Goal: Task Accomplishment & Management: Manage account settings

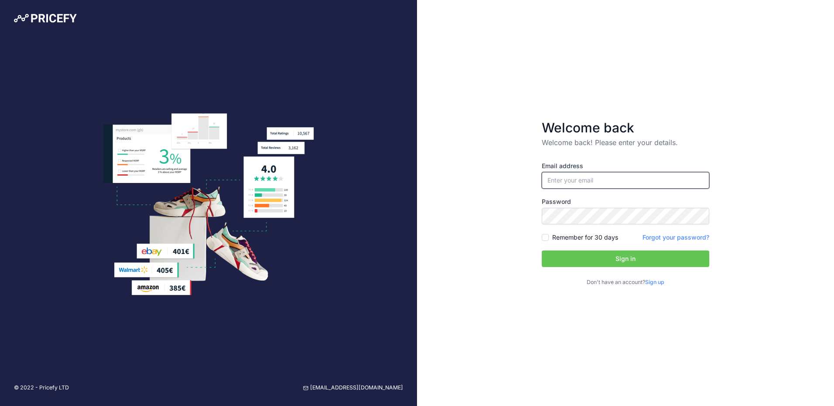
click at [606, 181] on input "email" at bounding box center [625, 180] width 167 height 17
type input "[EMAIL_ADDRESS][DOMAIN_NAME]"
click at [619, 259] on button "Sign in" at bounding box center [625, 259] width 167 height 17
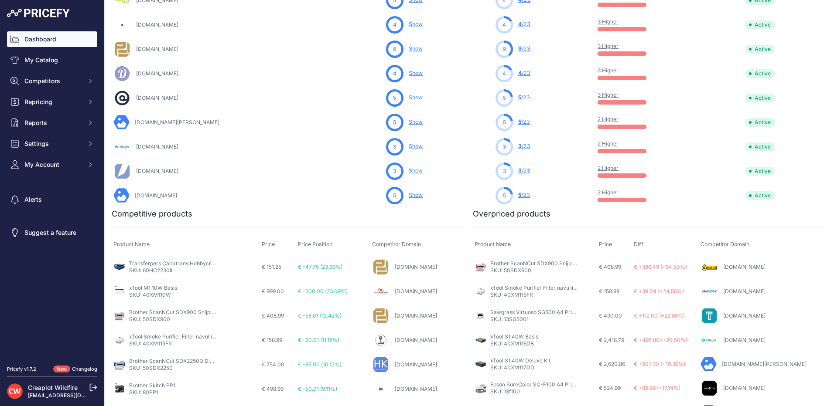
scroll to position [436, 0]
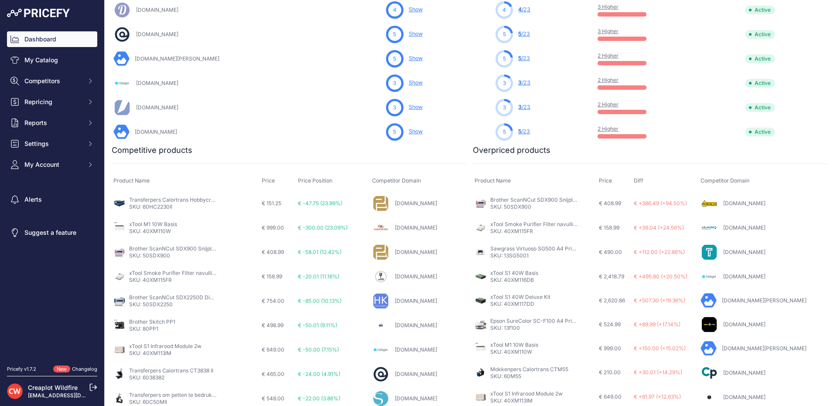
click at [395, 204] on link "Plot4fun.nl" at bounding box center [416, 203] width 42 height 7
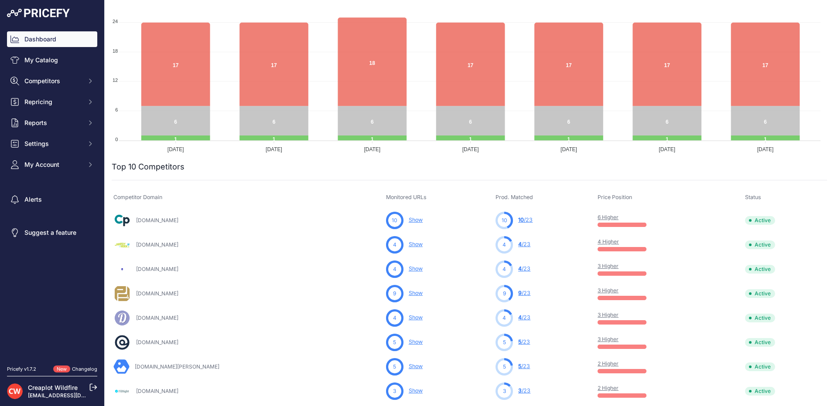
scroll to position [131, 0]
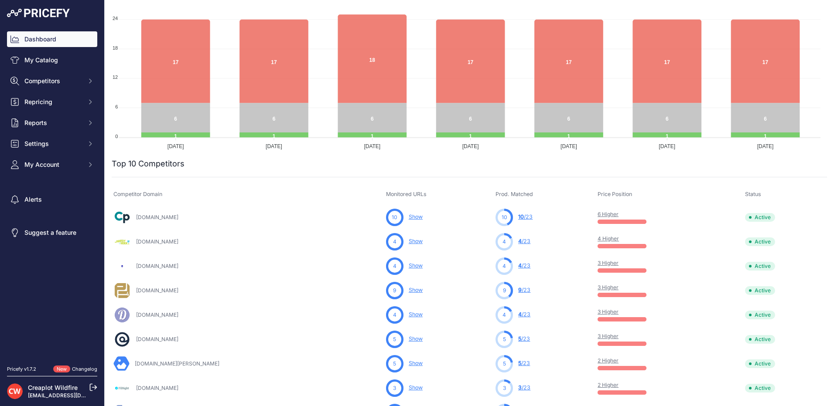
click at [409, 218] on link "Show" at bounding box center [416, 217] width 14 height 7
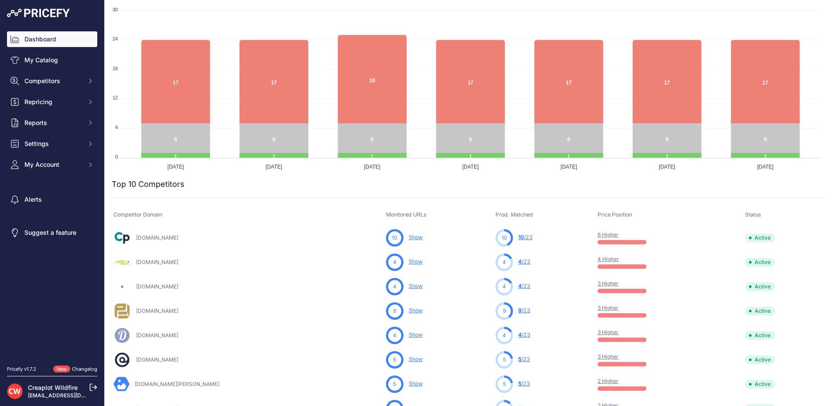
scroll to position [131, 0]
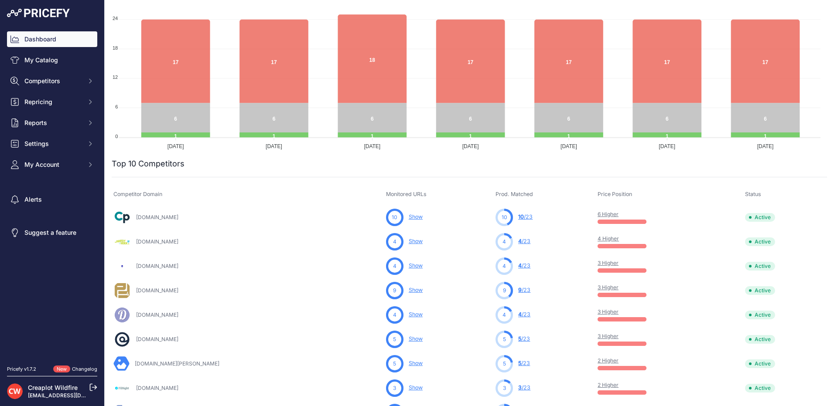
click at [409, 243] on link "Show" at bounding box center [416, 241] width 14 height 7
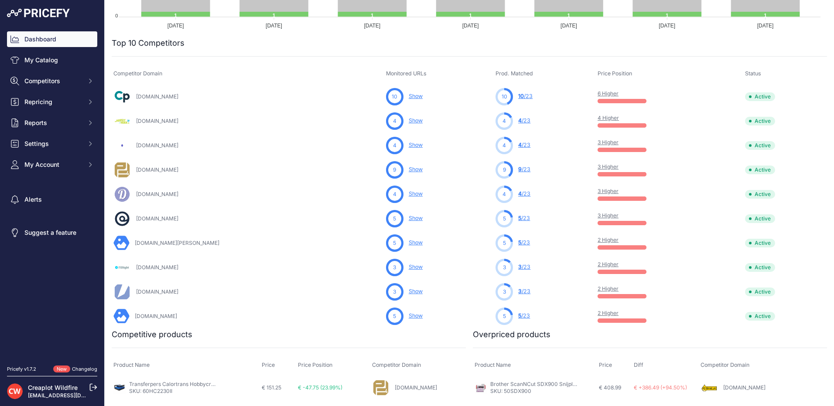
scroll to position [262, 0]
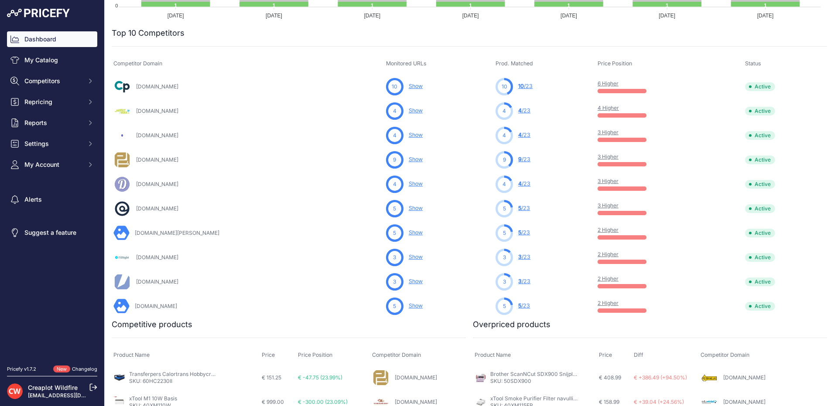
click at [409, 305] on link "Show" at bounding box center [416, 306] width 14 height 7
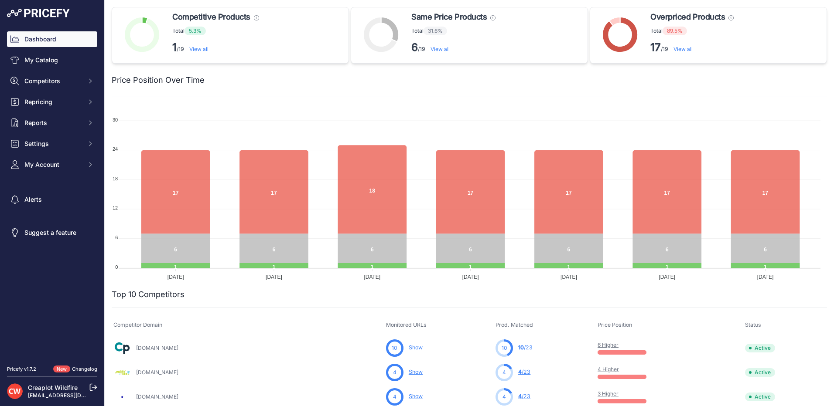
click at [682, 14] on span "Overpriced Products" at bounding box center [687, 17] width 75 height 12
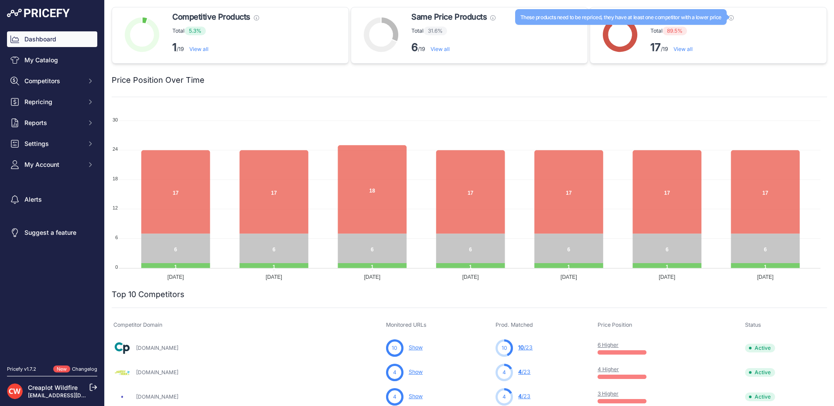
click at [728, 19] on icon at bounding box center [730, 17] width 5 height 5
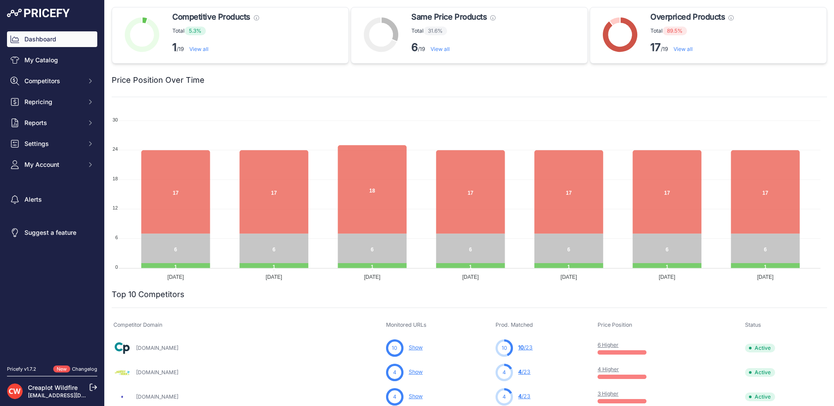
click at [684, 48] on link "View all" at bounding box center [682, 49] width 19 height 7
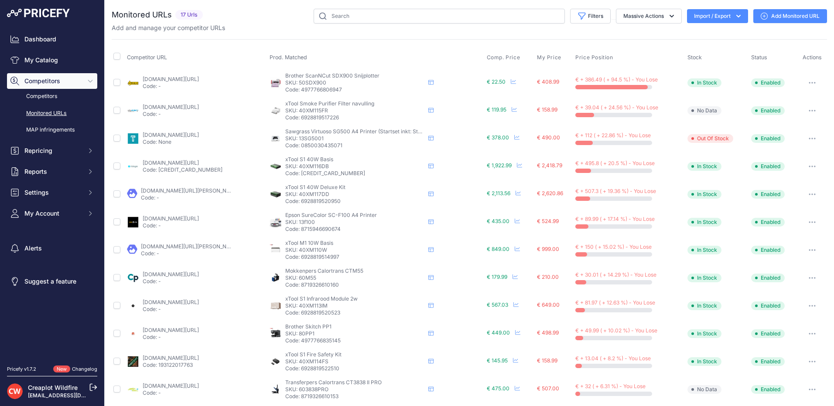
click at [199, 77] on link "123inkt.nl/kantoorartikelen/snijplotters/brother-scanncut-tools/brother-scanncu…" at bounding box center [171, 79] width 56 height 7
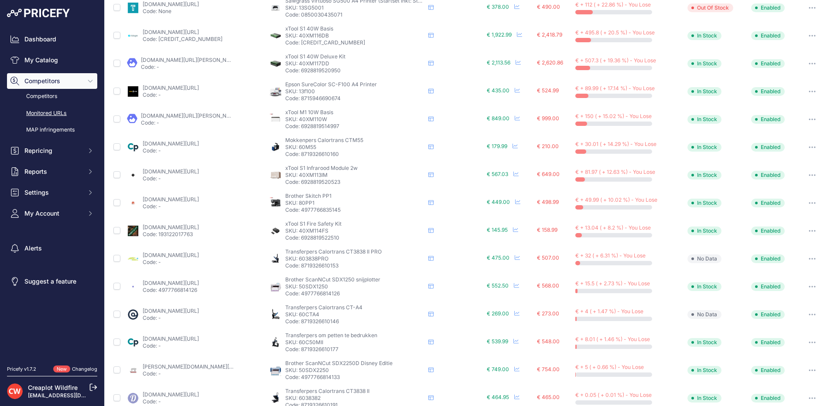
scroll to position [146, 0]
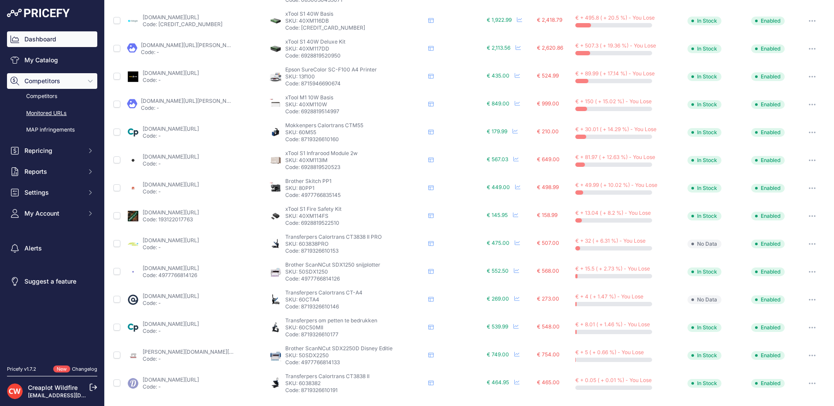
click at [50, 43] on link "Dashboard" at bounding box center [52, 39] width 90 height 16
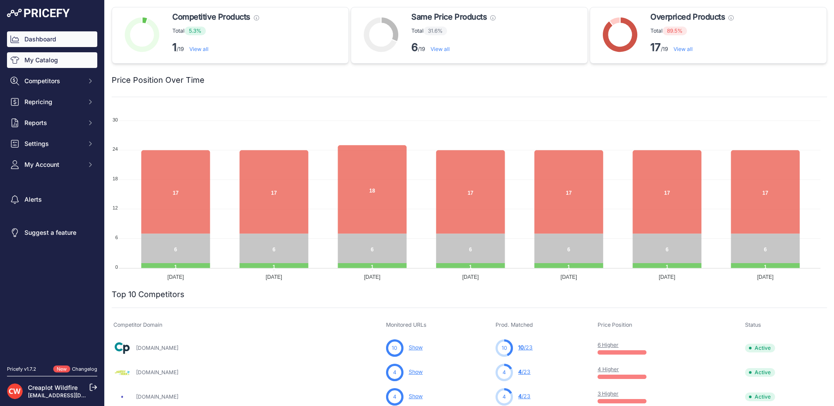
click at [66, 57] on link "My Catalog" at bounding box center [52, 60] width 90 height 16
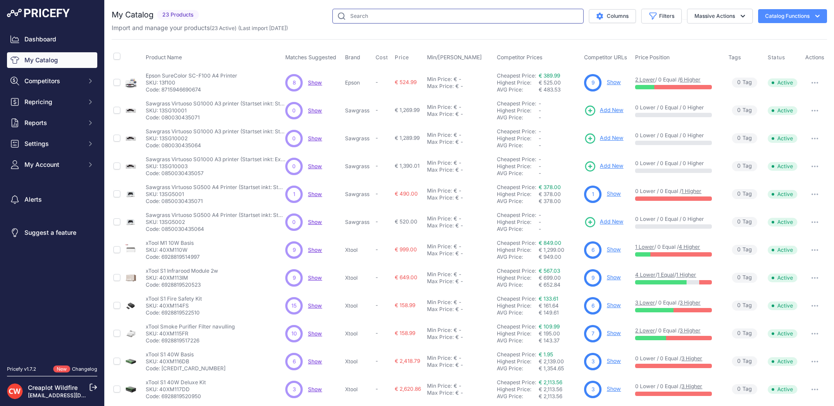
click at [374, 20] on input "text" at bounding box center [457, 16] width 251 height 15
type input "sp1"
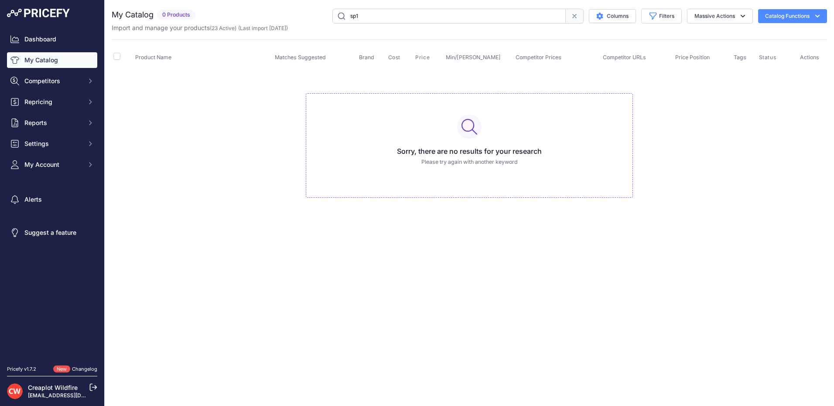
drag, startPoint x: 420, startPoint y: 14, endPoint x: 338, endPoint y: 12, distance: 81.6
click at [338, 12] on input "sp1" at bounding box center [448, 16] width 233 height 15
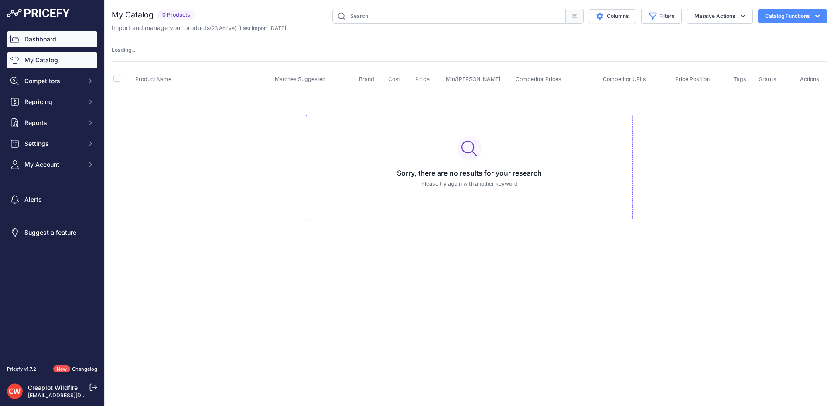
click at [28, 44] on link "Dashboard" at bounding box center [52, 39] width 90 height 16
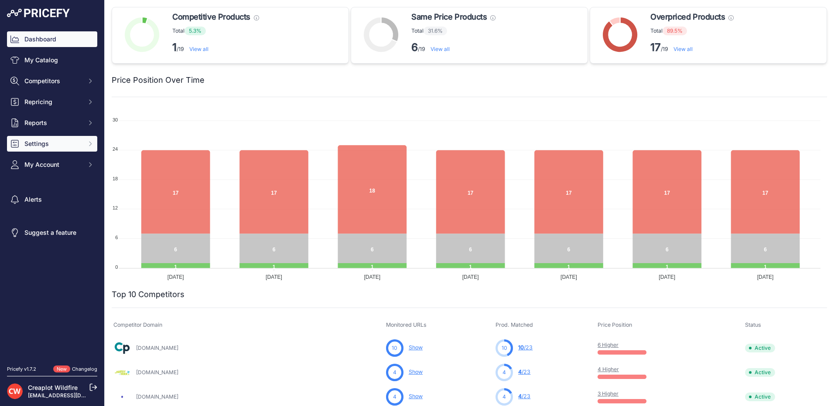
click at [95, 141] on button "Settings" at bounding box center [52, 144] width 90 height 16
click at [93, 141] on icon "Sidebar" at bounding box center [90, 143] width 7 height 7
click at [91, 123] on icon "Sidebar" at bounding box center [90, 123] width 2 height 4
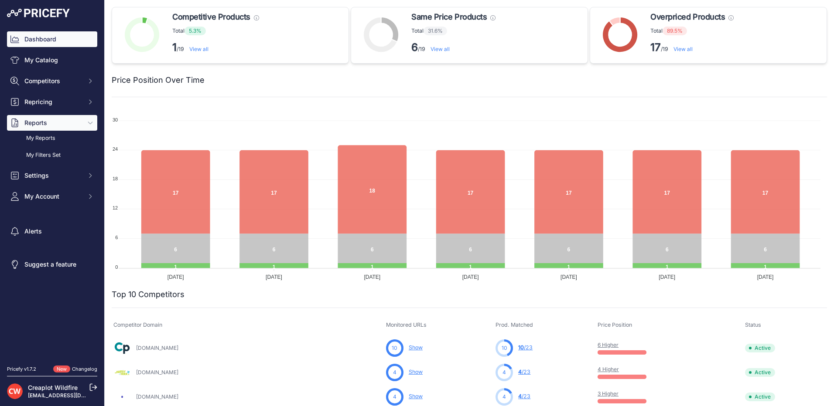
click at [91, 123] on icon "Sidebar" at bounding box center [90, 123] width 4 height 2
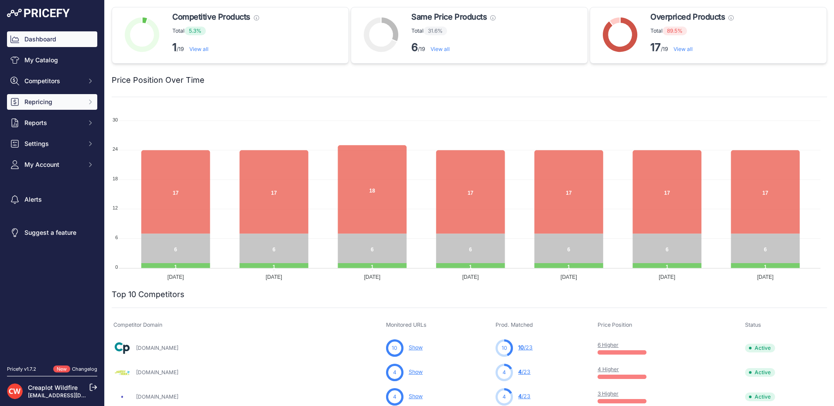
click at [88, 100] on icon "Sidebar" at bounding box center [90, 102] width 7 height 7
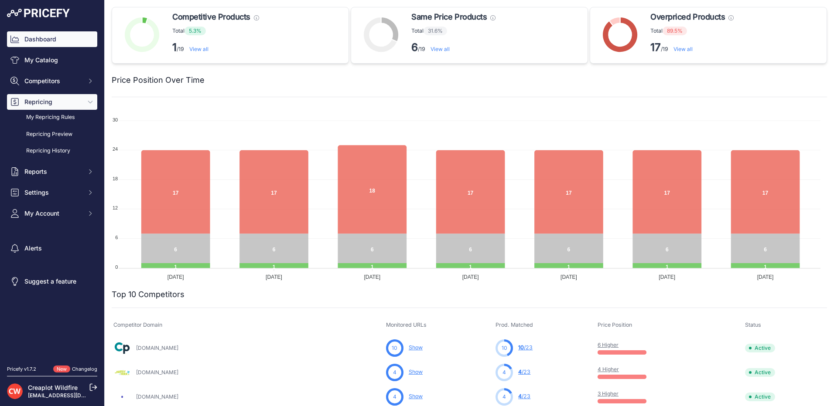
click at [88, 100] on icon "Sidebar" at bounding box center [90, 102] width 7 height 7
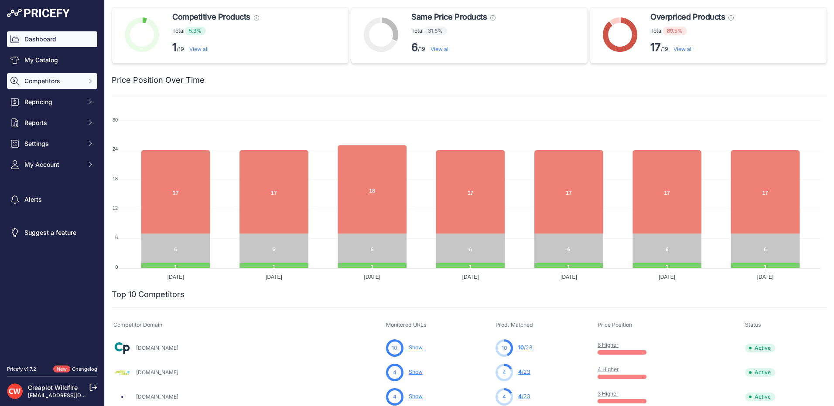
click at [88, 84] on icon "Sidebar" at bounding box center [90, 81] width 7 height 7
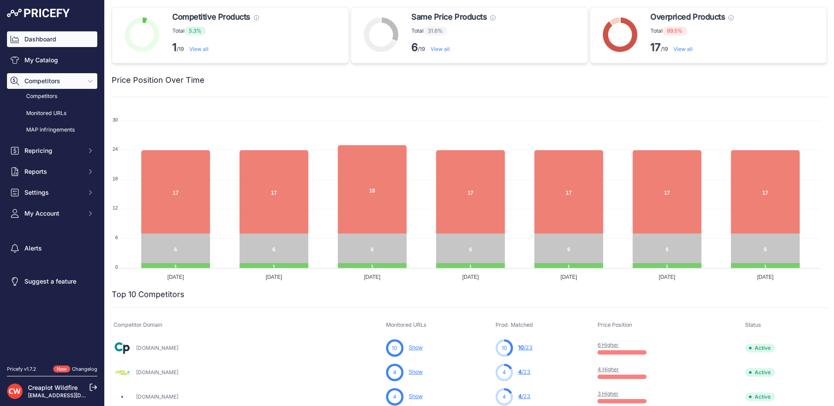
click at [88, 84] on icon "Sidebar" at bounding box center [90, 81] width 7 height 7
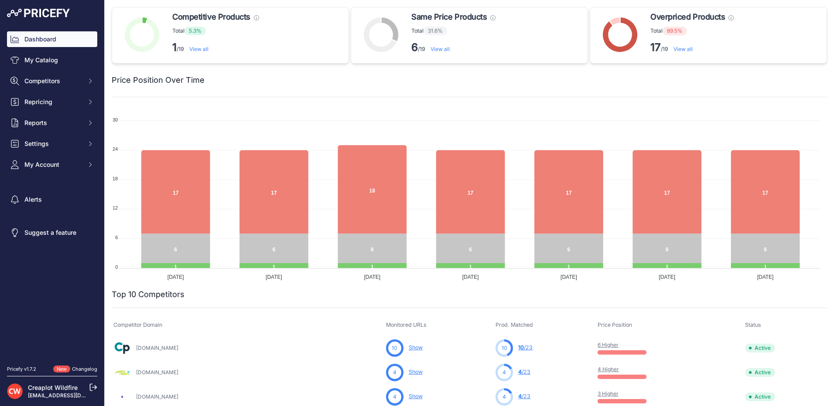
click at [23, 9] on img at bounding box center [38, 13] width 63 height 9
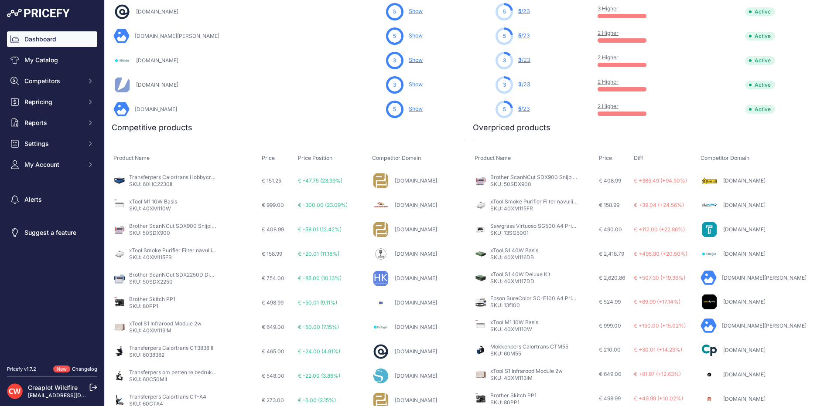
scroll to position [465, 0]
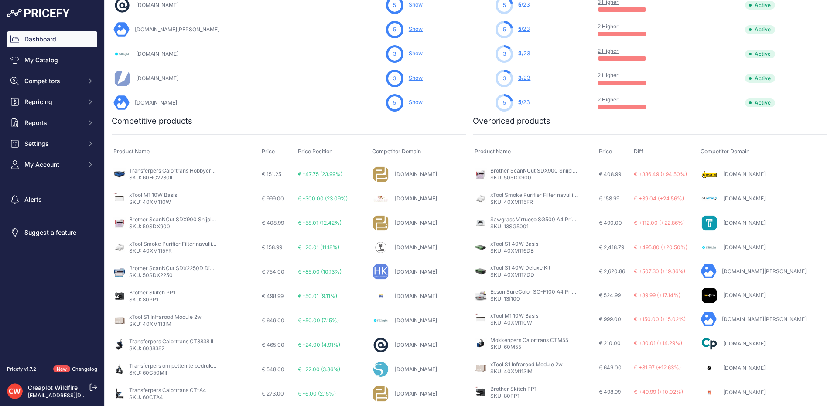
click at [85, 371] on link "Changelog" at bounding box center [84, 369] width 25 height 6
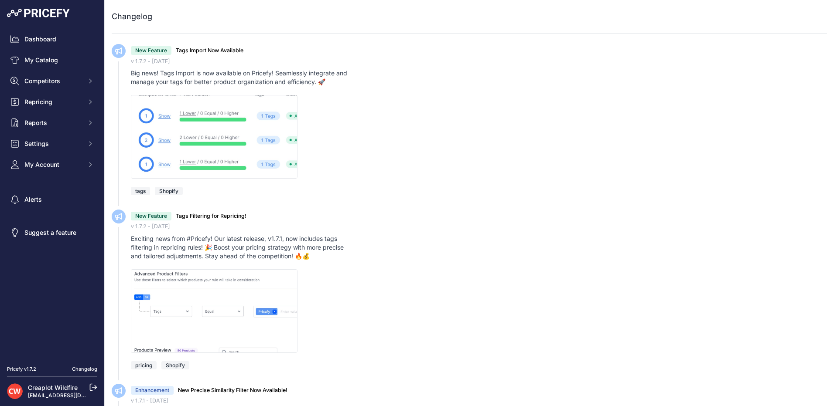
click at [85, 371] on link "Changelog" at bounding box center [84, 369] width 25 height 6
click at [72, 170] on button "My Account" at bounding box center [52, 165] width 90 height 16
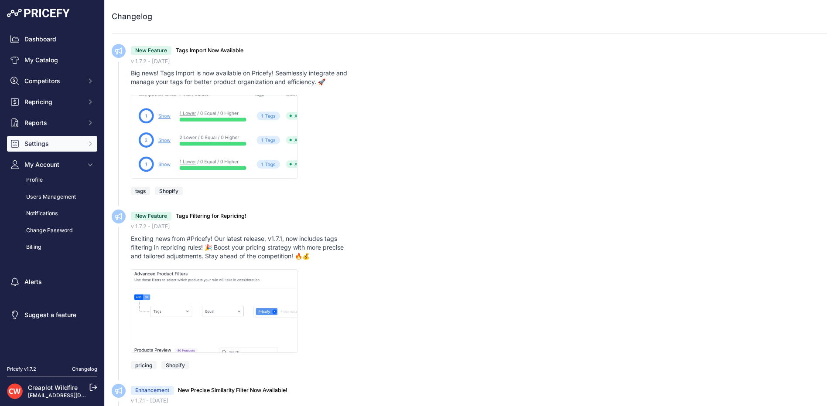
click at [48, 147] on span "Settings" at bounding box center [52, 144] width 57 height 9
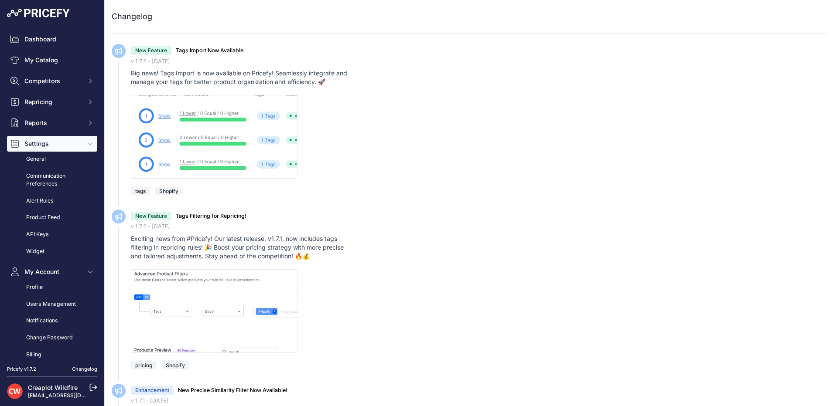
click at [44, 147] on span "Settings" at bounding box center [52, 144] width 57 height 9
